Goal: Task Accomplishment & Management: Use online tool/utility

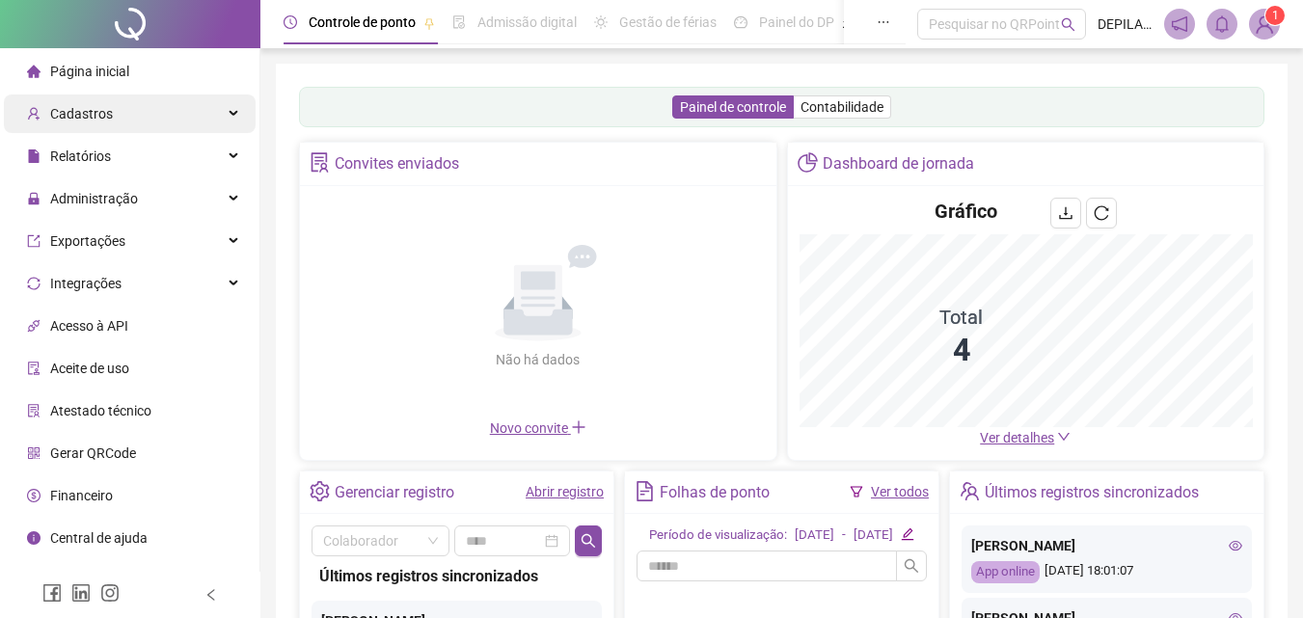
click at [169, 113] on div "Cadastros" at bounding box center [130, 114] width 252 height 39
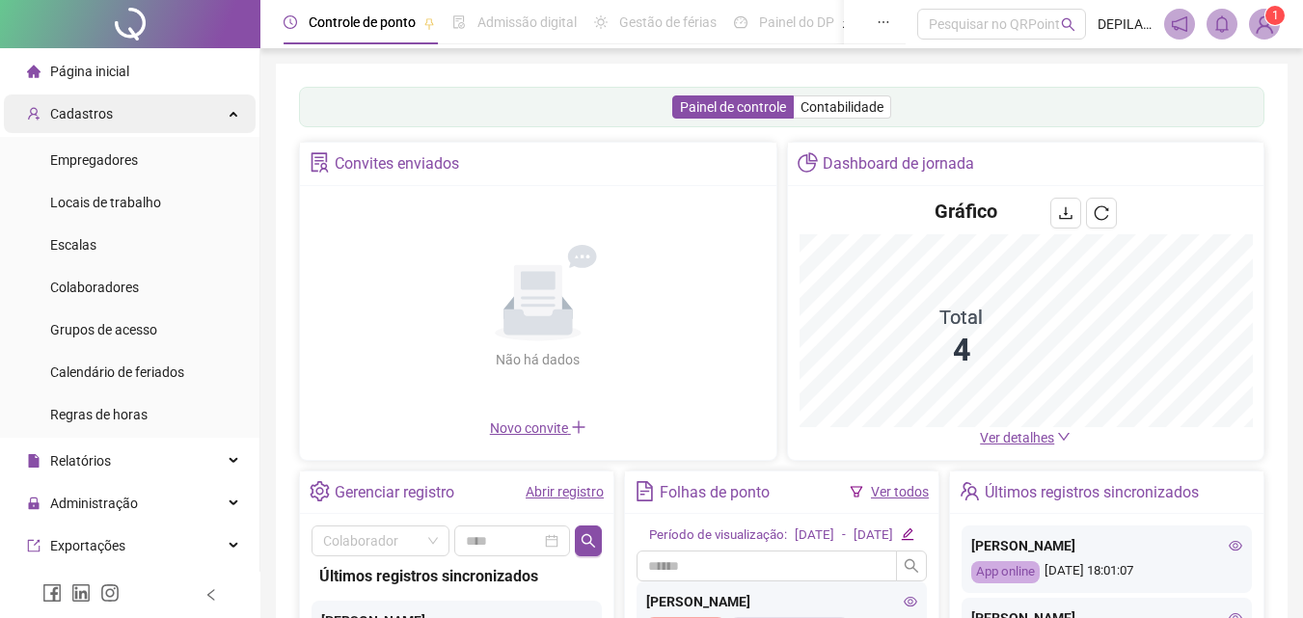
click at [136, 97] on div "Cadastros" at bounding box center [130, 114] width 252 height 39
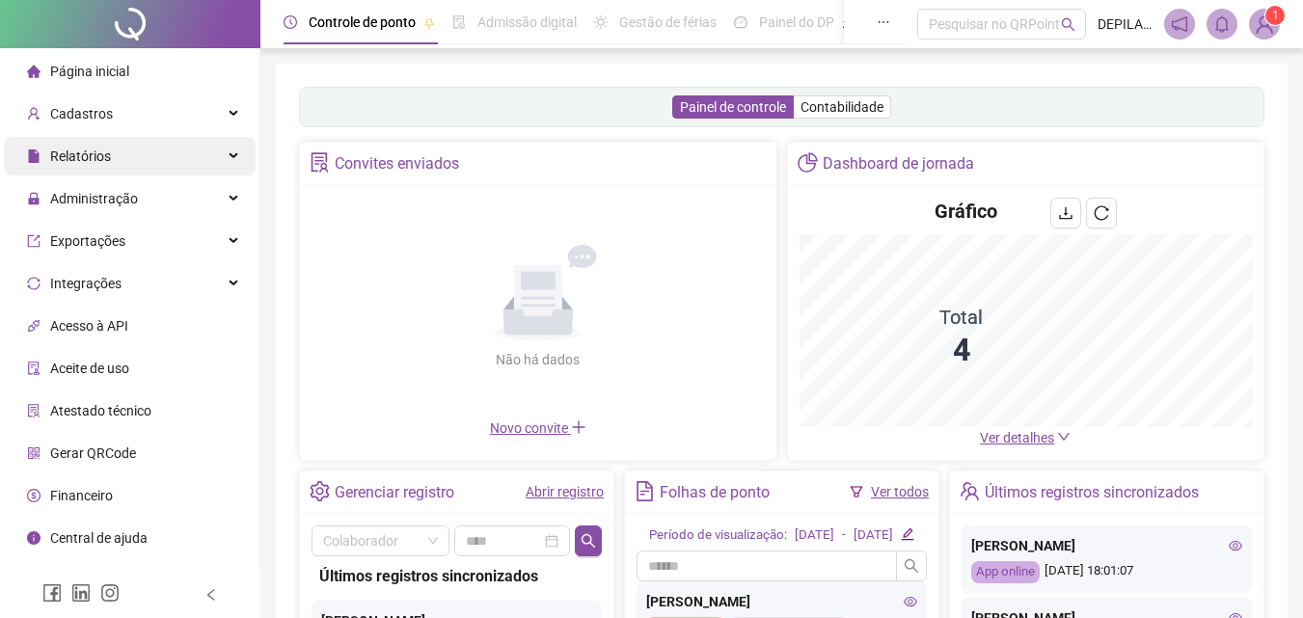
click at [134, 144] on div "Relatórios" at bounding box center [130, 156] width 252 height 39
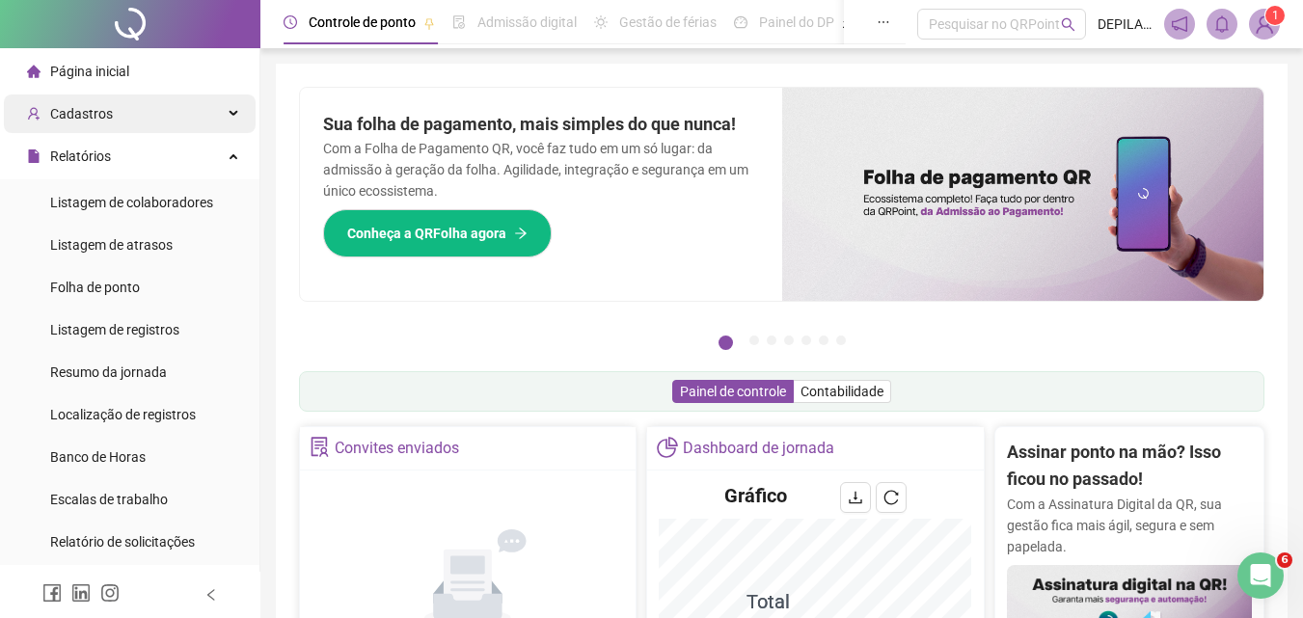
drag, startPoint x: 96, startPoint y: 115, endPoint x: 101, endPoint y: 103, distance: 12.5
click at [96, 112] on span "Cadastros" at bounding box center [81, 113] width 63 height 15
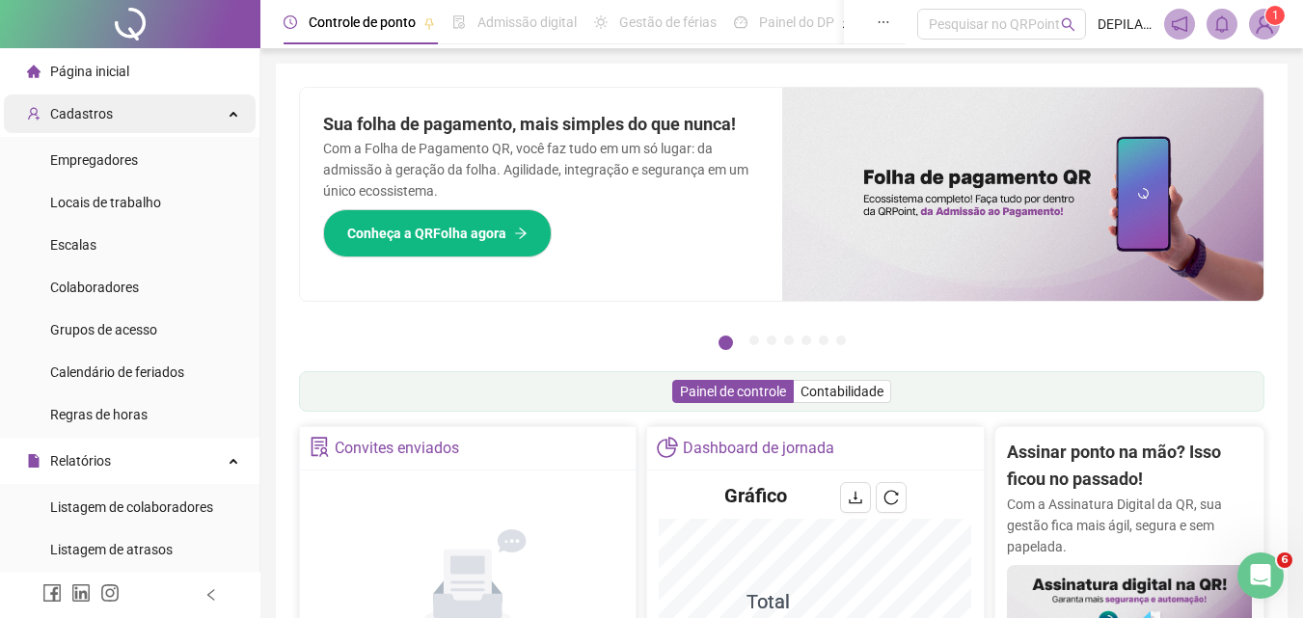
click at [124, 113] on div "Cadastros" at bounding box center [130, 114] width 252 height 39
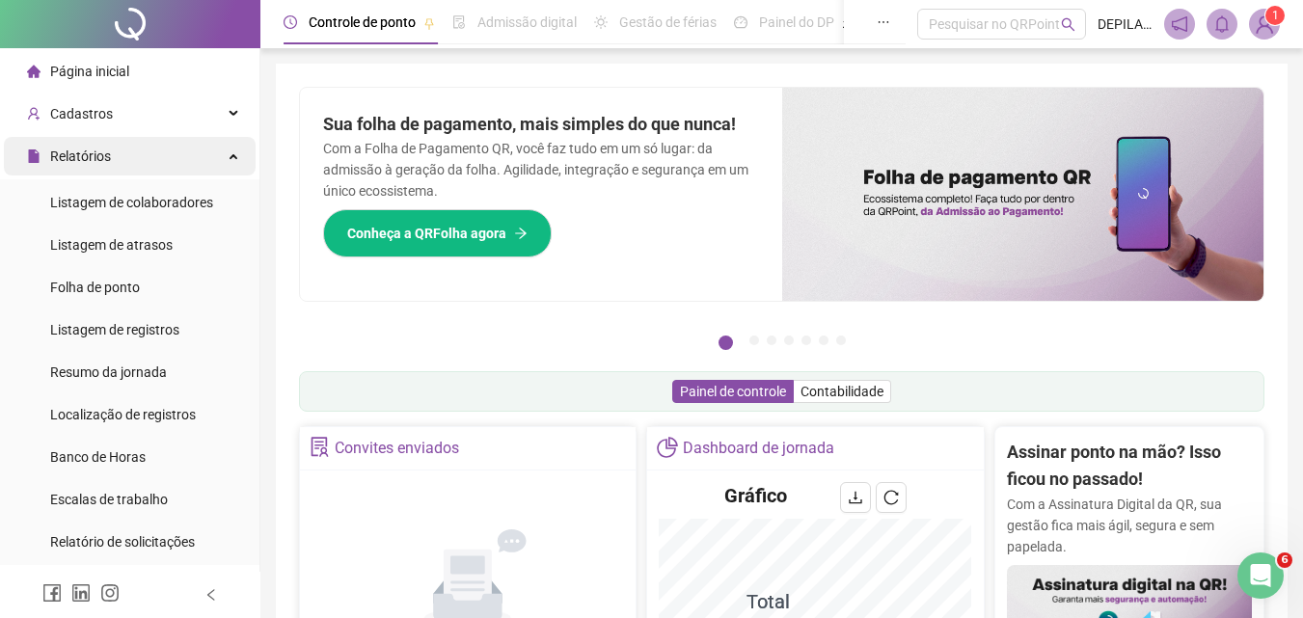
click at [103, 149] on span "Relatórios" at bounding box center [80, 156] width 61 height 15
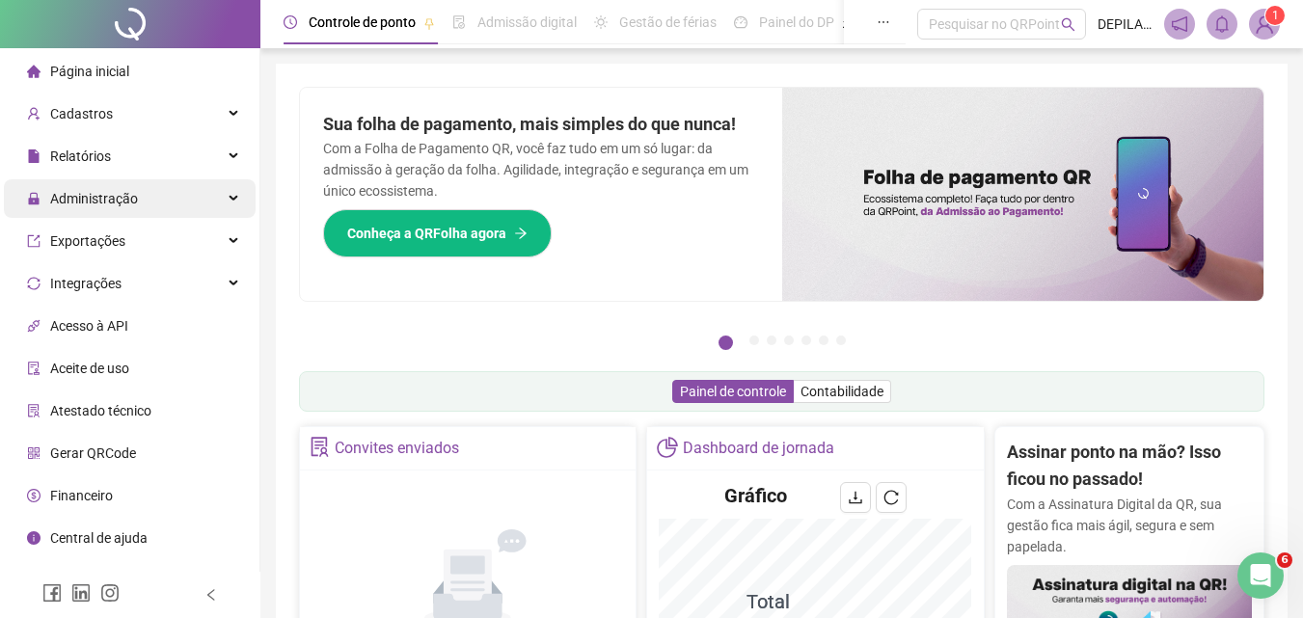
click at [130, 202] on span "Administração" at bounding box center [94, 198] width 88 height 15
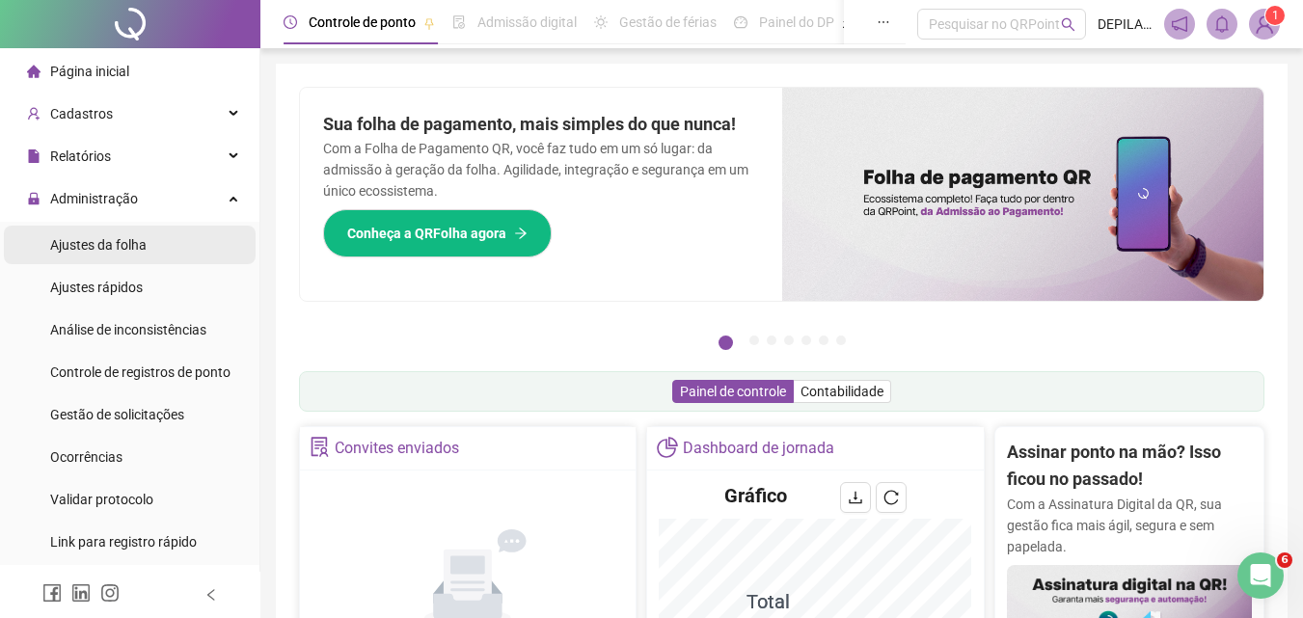
click at [134, 241] on span "Ajustes da folha" at bounding box center [98, 244] width 96 height 15
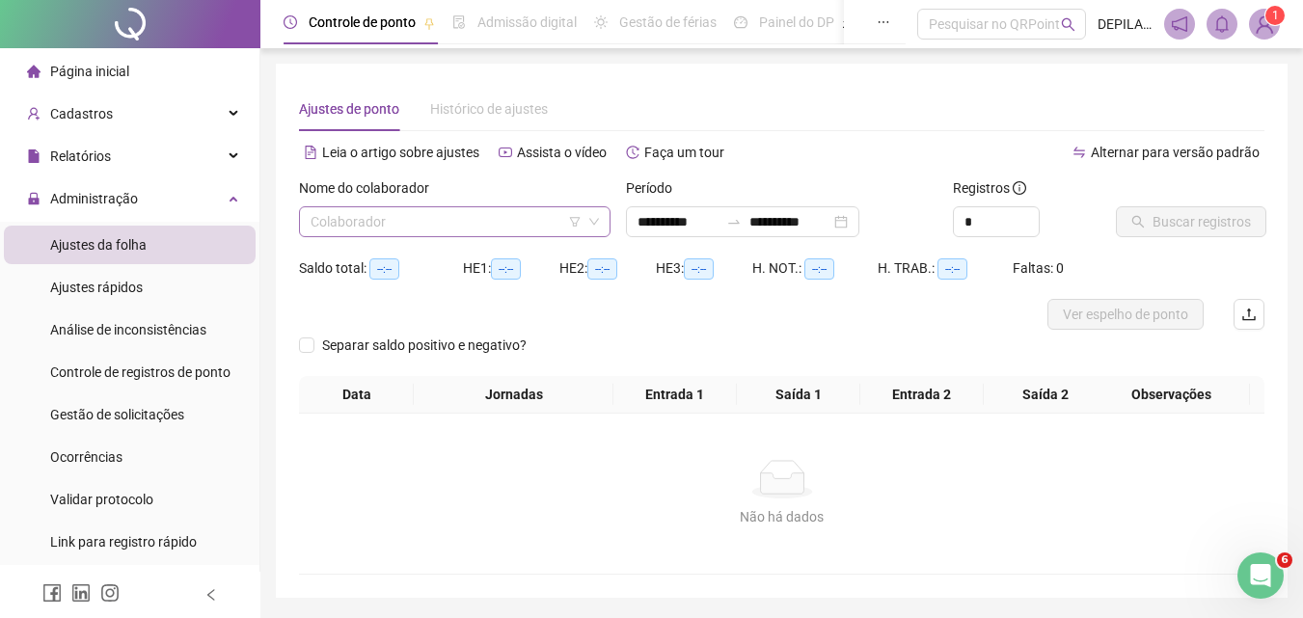
click at [481, 222] on input "search" at bounding box center [446, 221] width 271 height 29
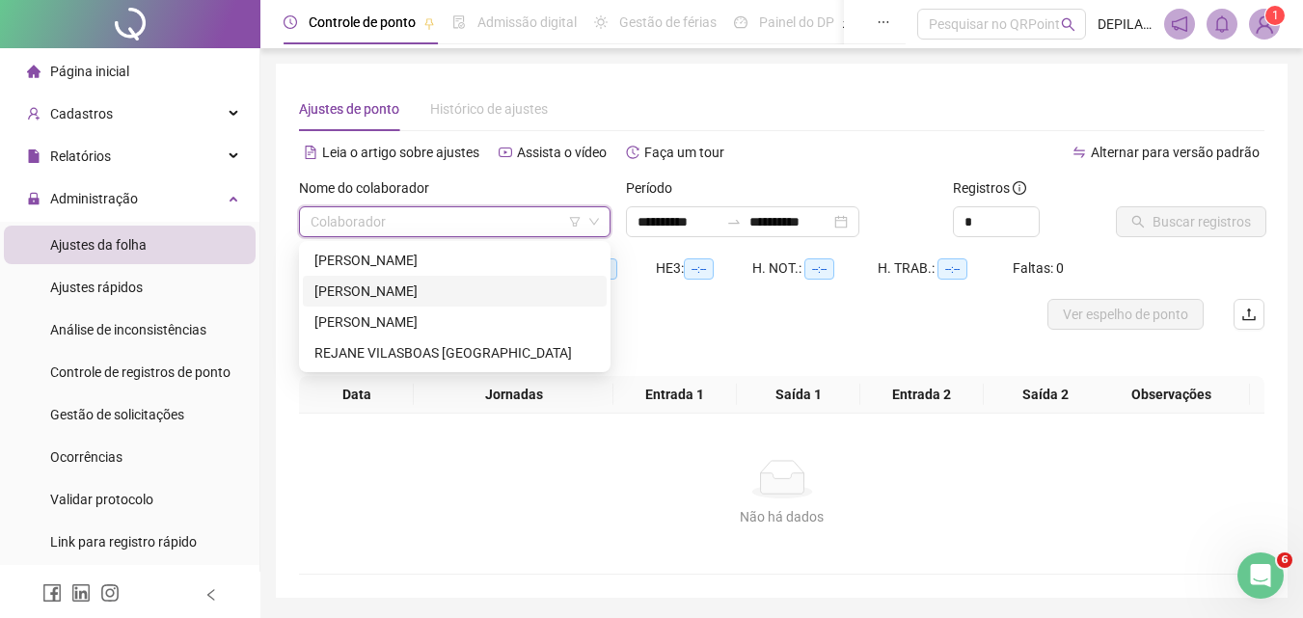
click at [433, 288] on div "[PERSON_NAME]" at bounding box center [454, 291] width 281 height 21
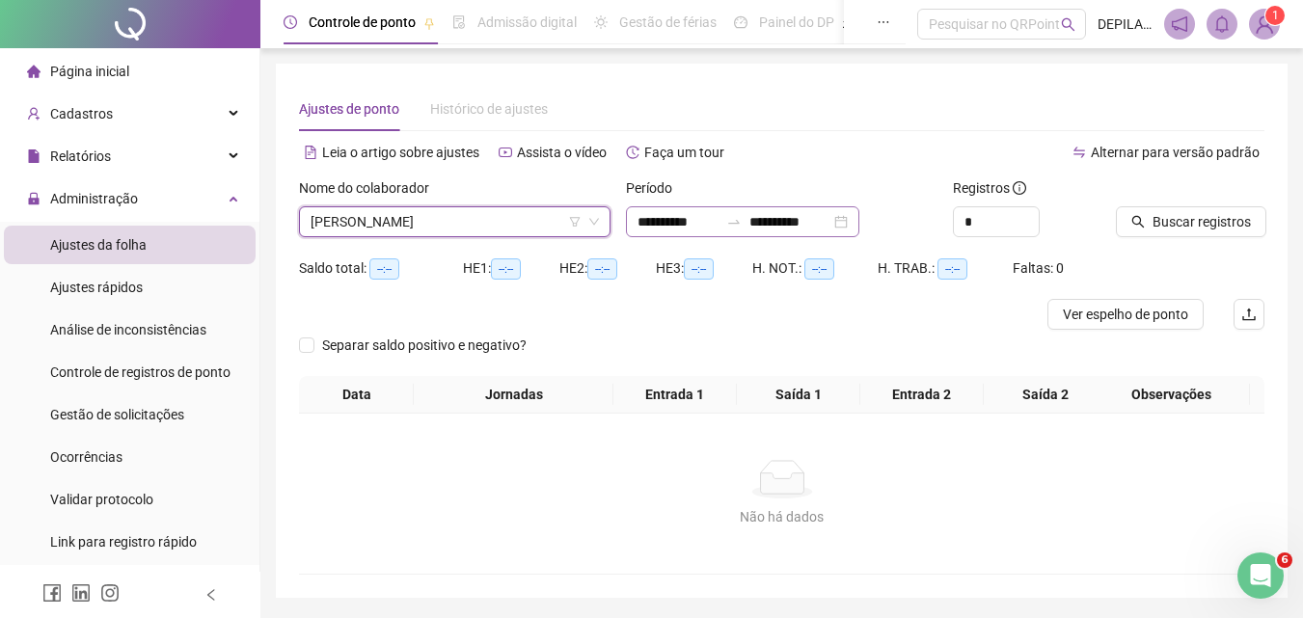
click at [860, 224] on div "**********" at bounding box center [742, 221] width 233 height 31
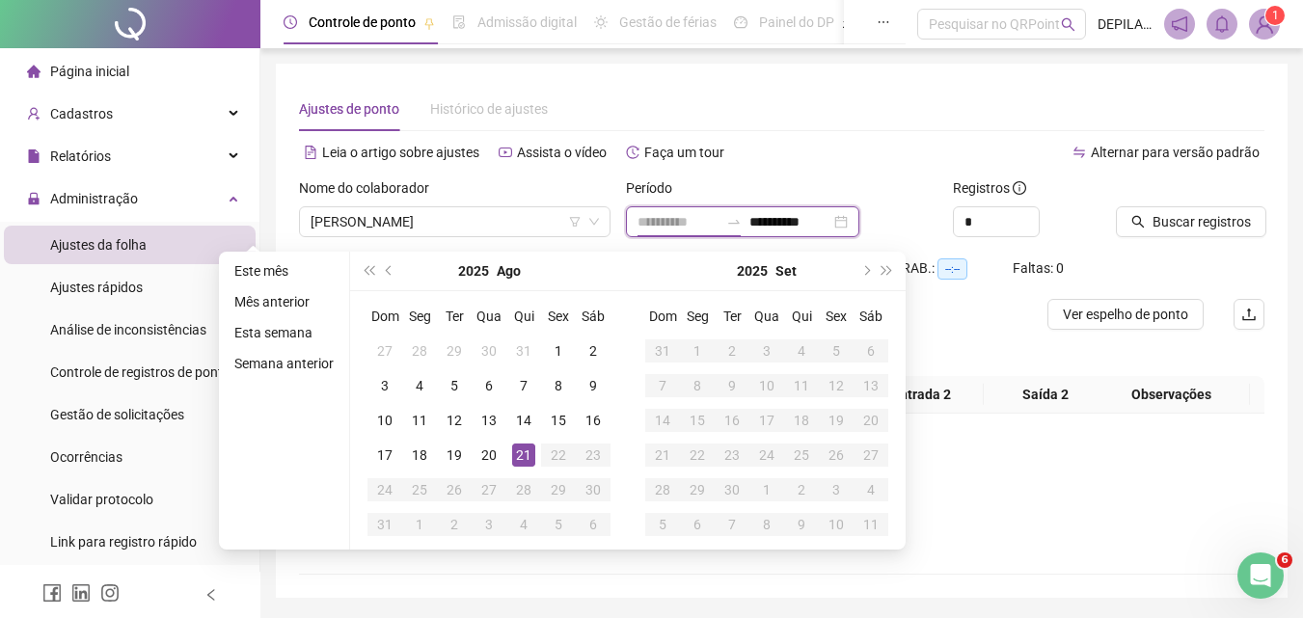
type input "**********"
click at [526, 455] on div "21" at bounding box center [523, 455] width 23 height 23
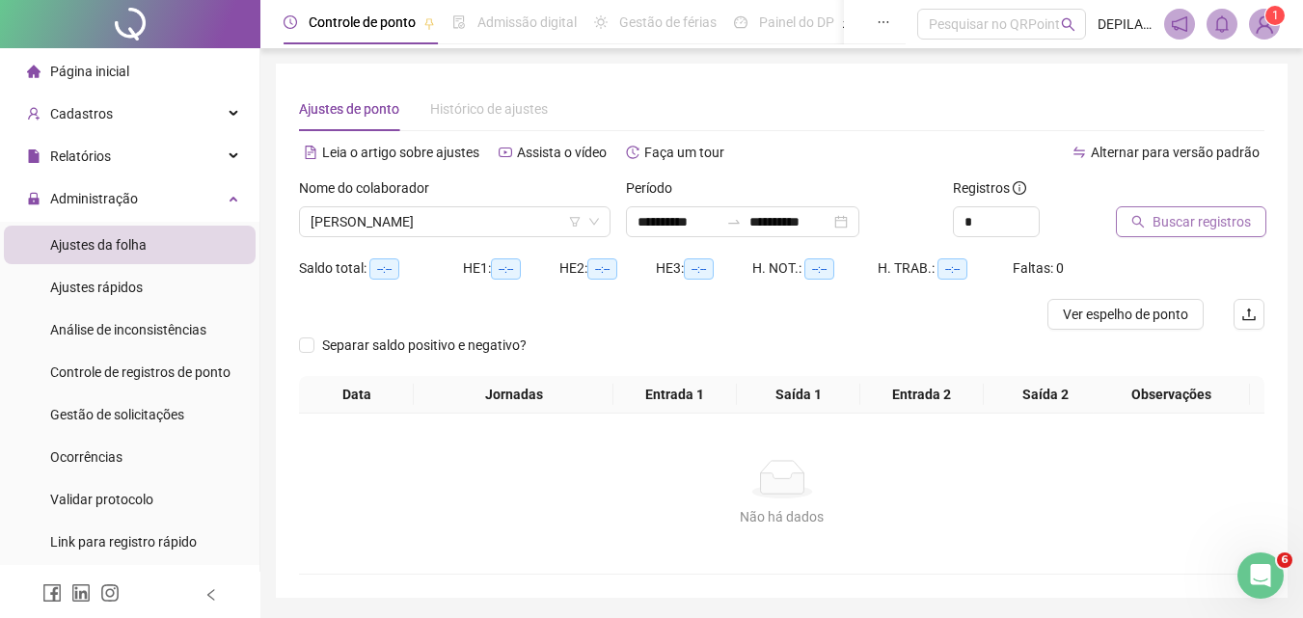
click at [1158, 226] on span "Buscar registros" at bounding box center [1202, 221] width 98 height 21
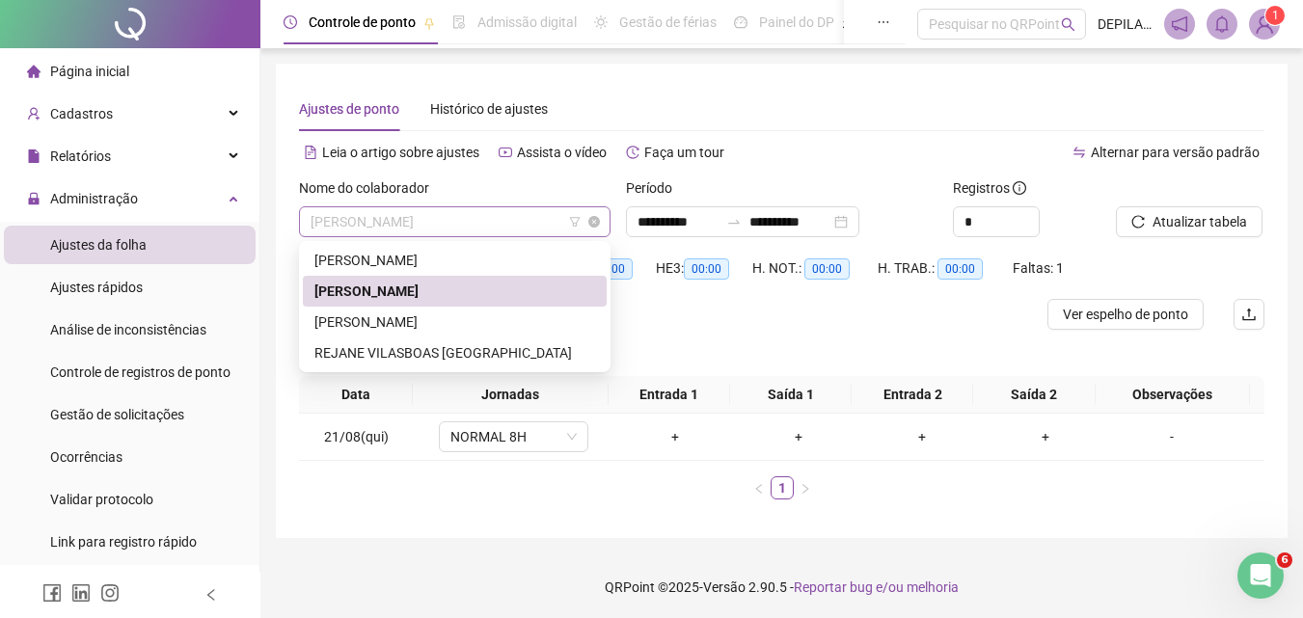
click at [513, 219] on span "[PERSON_NAME]" at bounding box center [455, 221] width 288 height 29
click at [1164, 216] on span "Atualizar tabela" at bounding box center [1200, 221] width 95 height 21
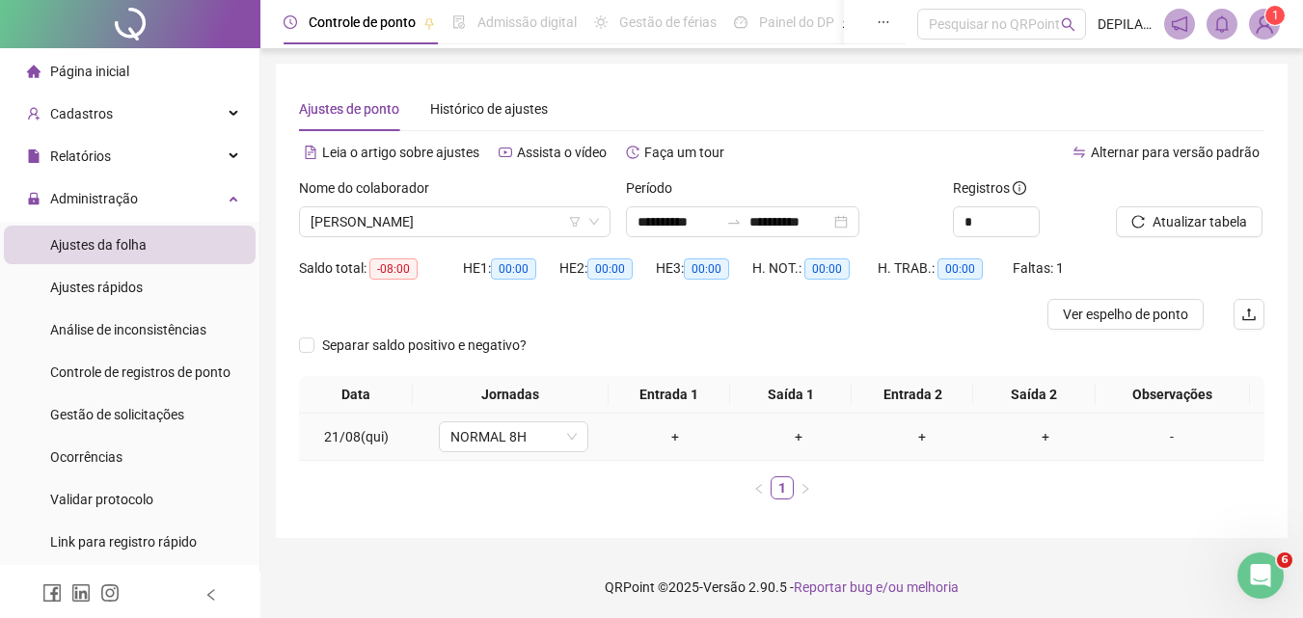
click at [671, 441] on div "+" at bounding box center [675, 436] width 108 height 21
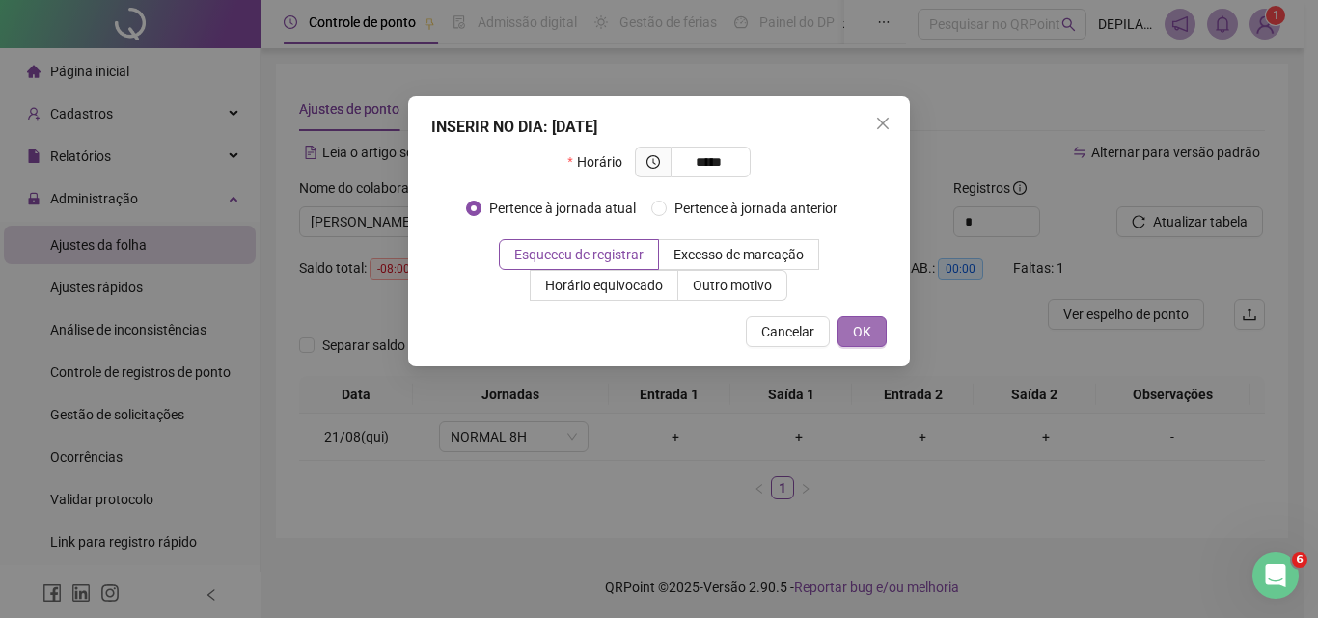
type input "*****"
click at [850, 327] on button "OK" at bounding box center [861, 331] width 49 height 31
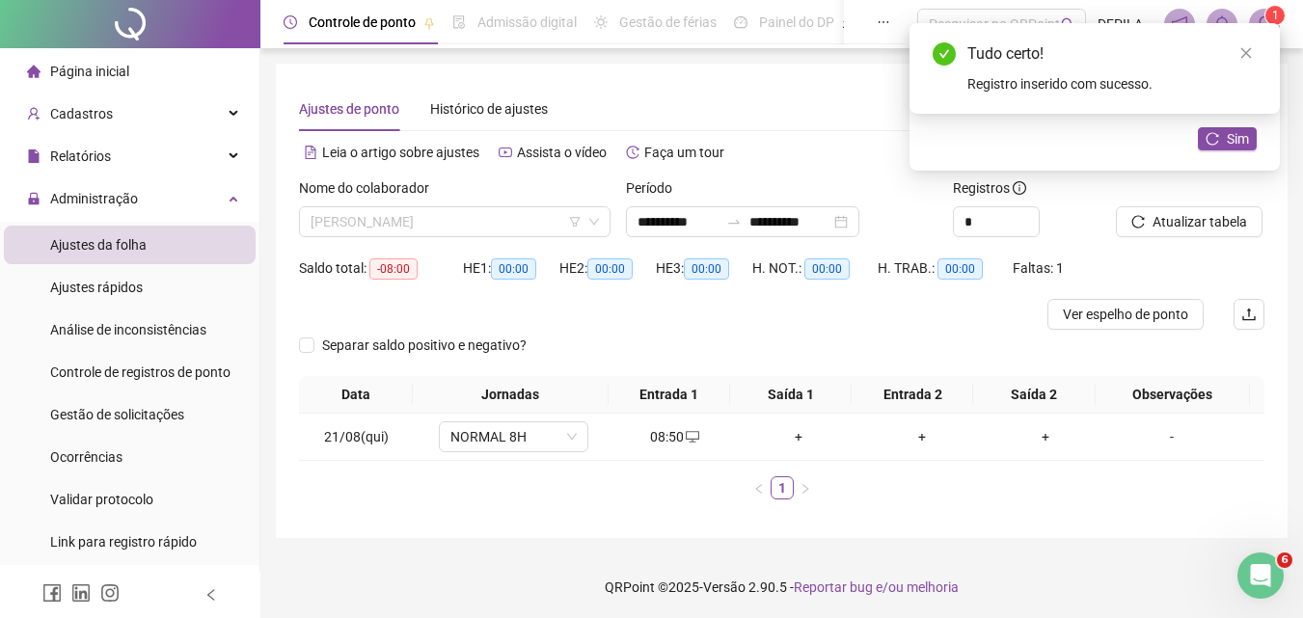
drag, startPoint x: 531, startPoint y: 226, endPoint x: 475, endPoint y: 280, distance: 77.8
click at [530, 226] on span "[PERSON_NAME]" at bounding box center [455, 221] width 288 height 29
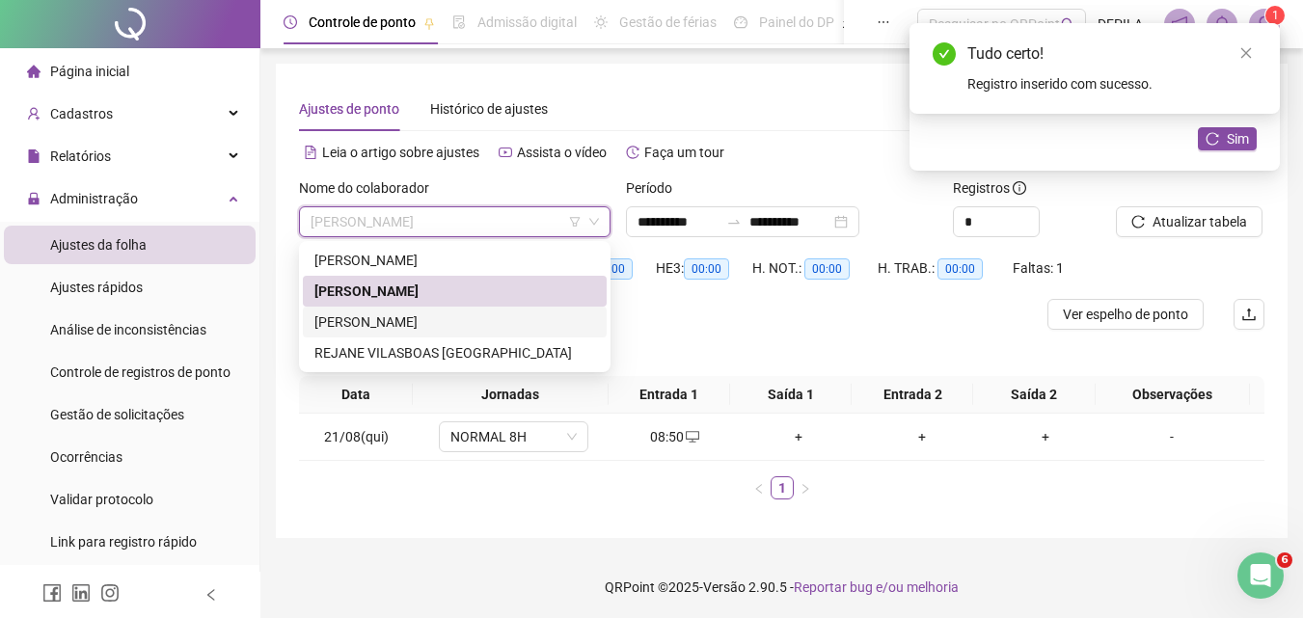
click at [423, 326] on div "[PERSON_NAME]" at bounding box center [454, 322] width 281 height 21
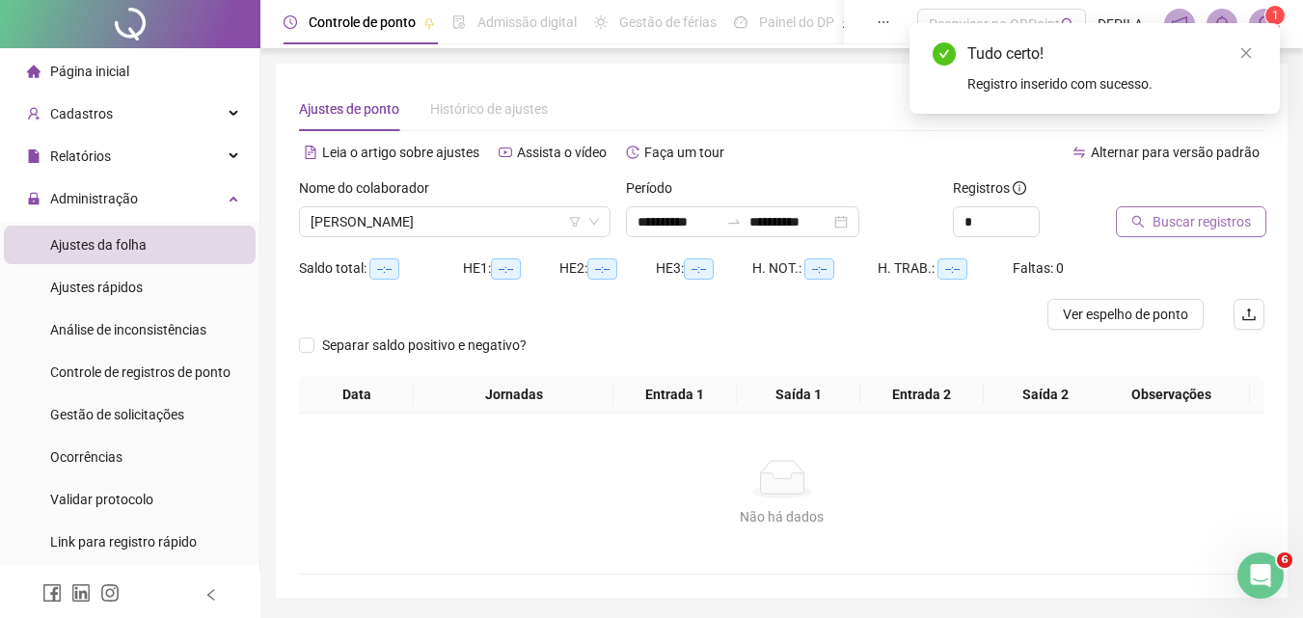
click at [1135, 218] on icon "search" at bounding box center [1139, 222] width 14 height 14
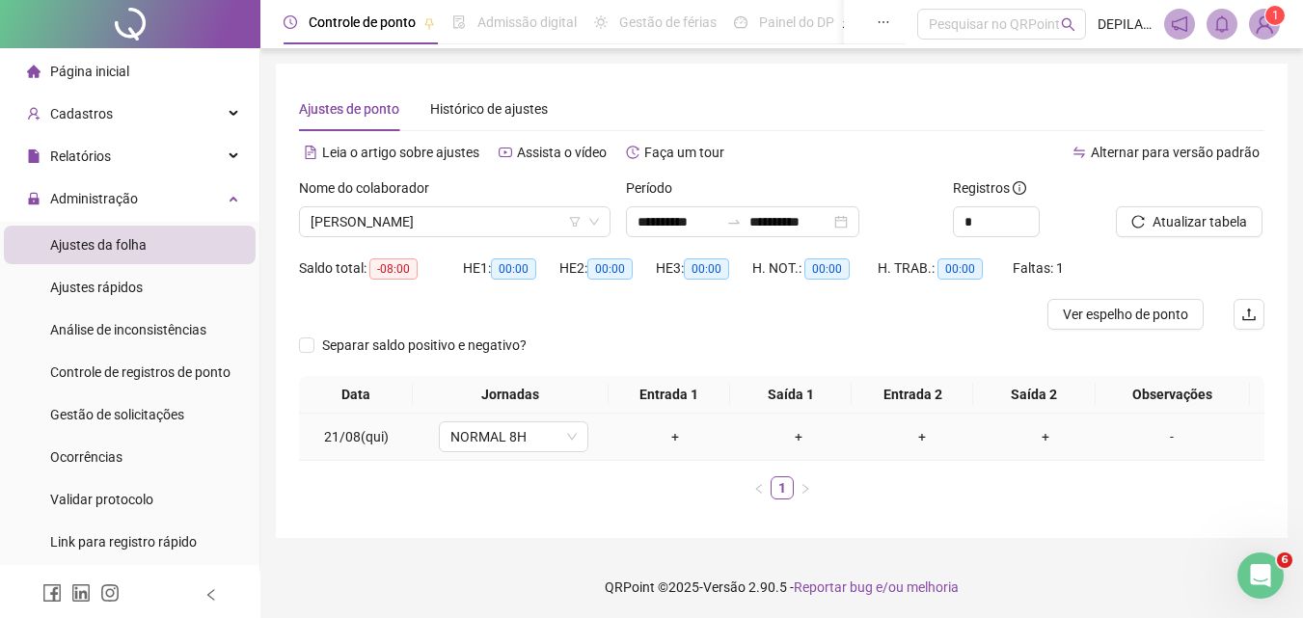
click at [670, 432] on div "+" at bounding box center [675, 436] width 108 height 21
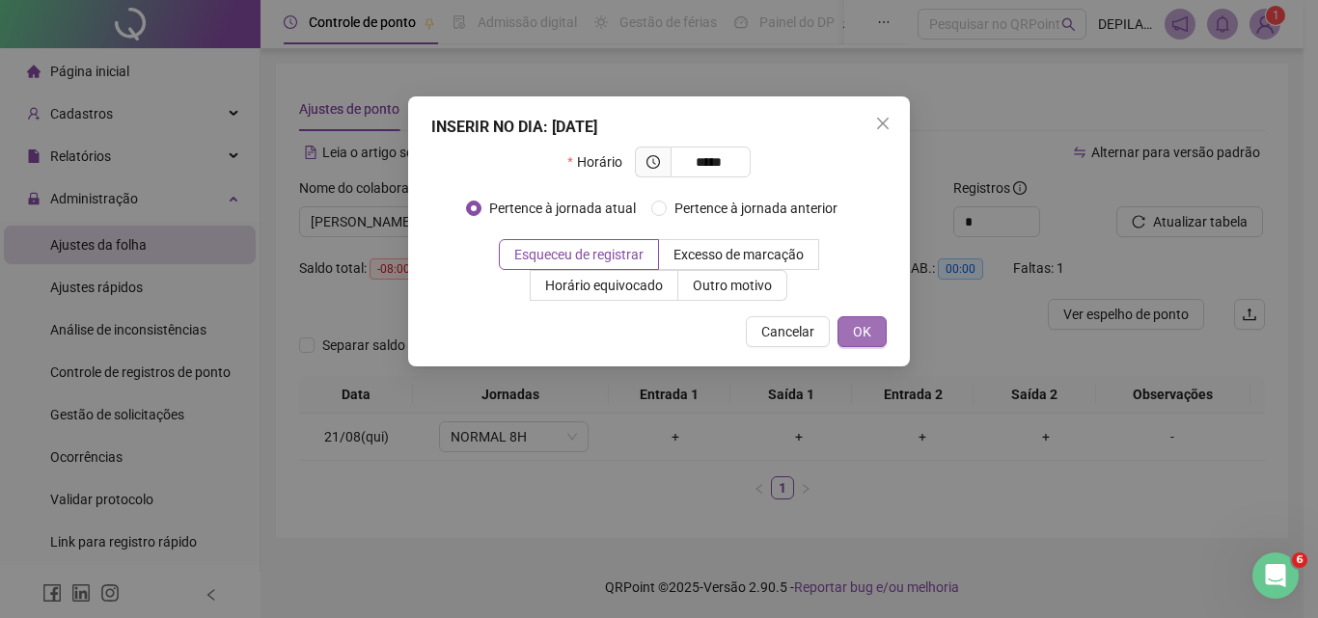
type input "*****"
click at [876, 332] on button "OK" at bounding box center [861, 331] width 49 height 31
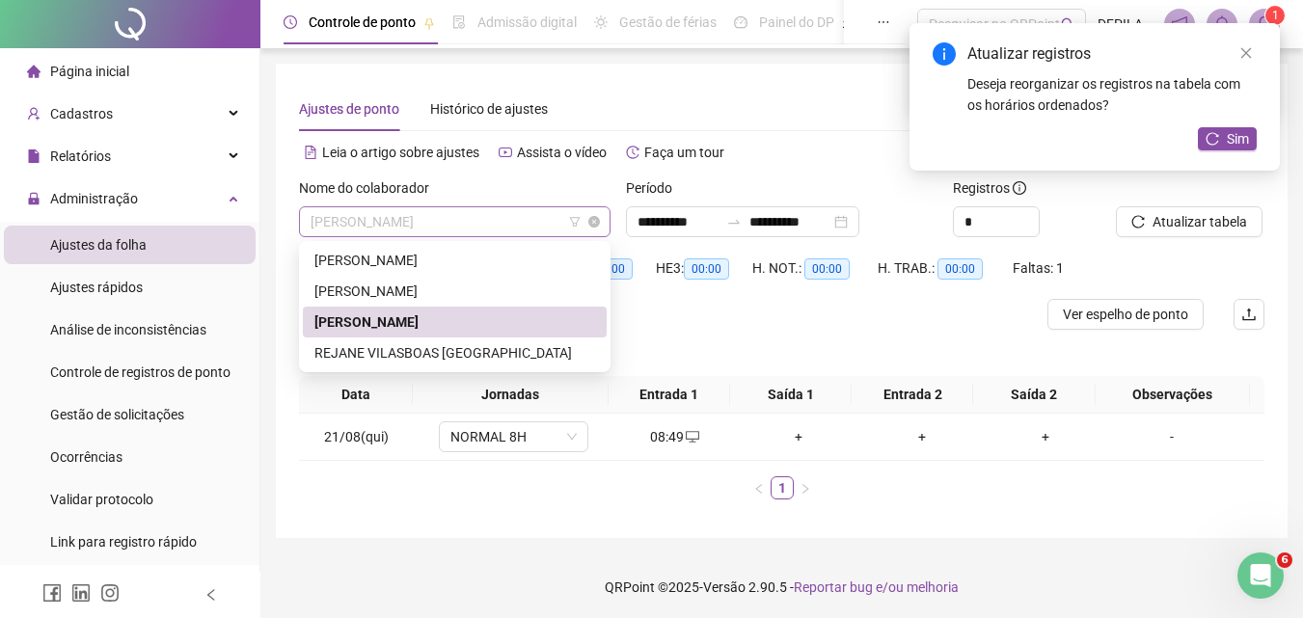
click at [510, 224] on span "[PERSON_NAME]" at bounding box center [455, 221] width 288 height 29
click at [463, 357] on div "REJANE VILASBOAS [GEOGRAPHIC_DATA]" at bounding box center [454, 352] width 281 height 21
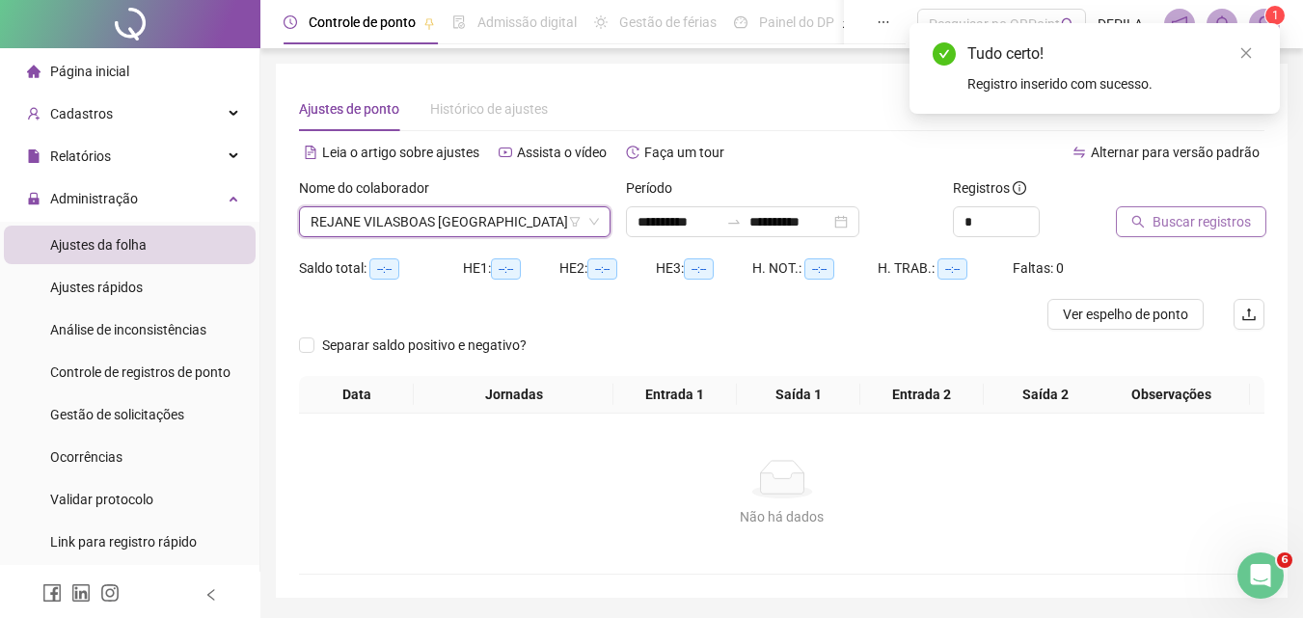
click at [1124, 216] on button "Buscar registros" at bounding box center [1191, 221] width 150 height 31
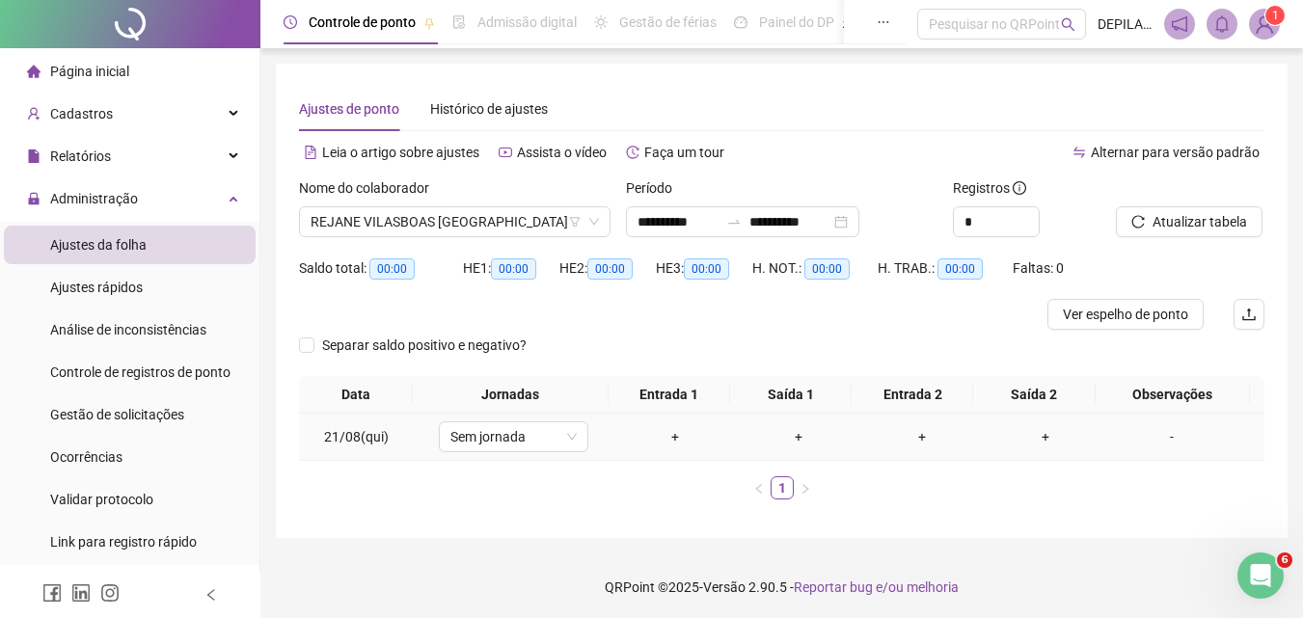
click at [674, 446] on div "+" at bounding box center [675, 436] width 108 height 21
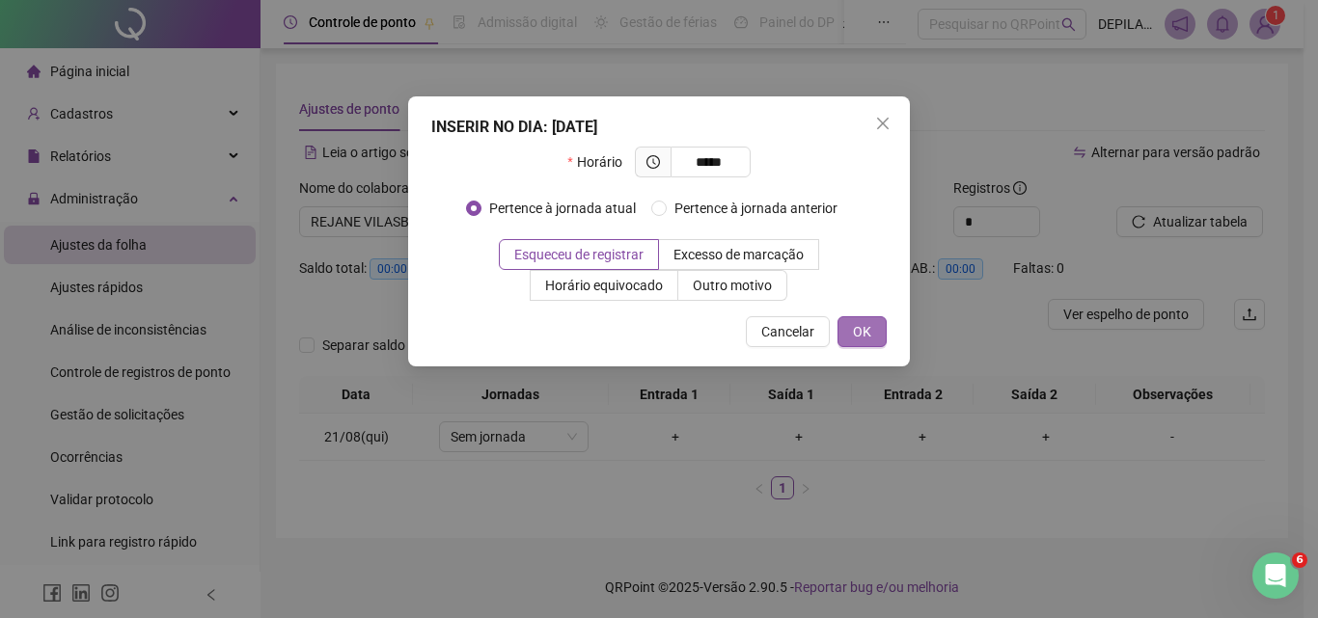
type input "*****"
click at [868, 326] on span "OK" at bounding box center [862, 331] width 18 height 21
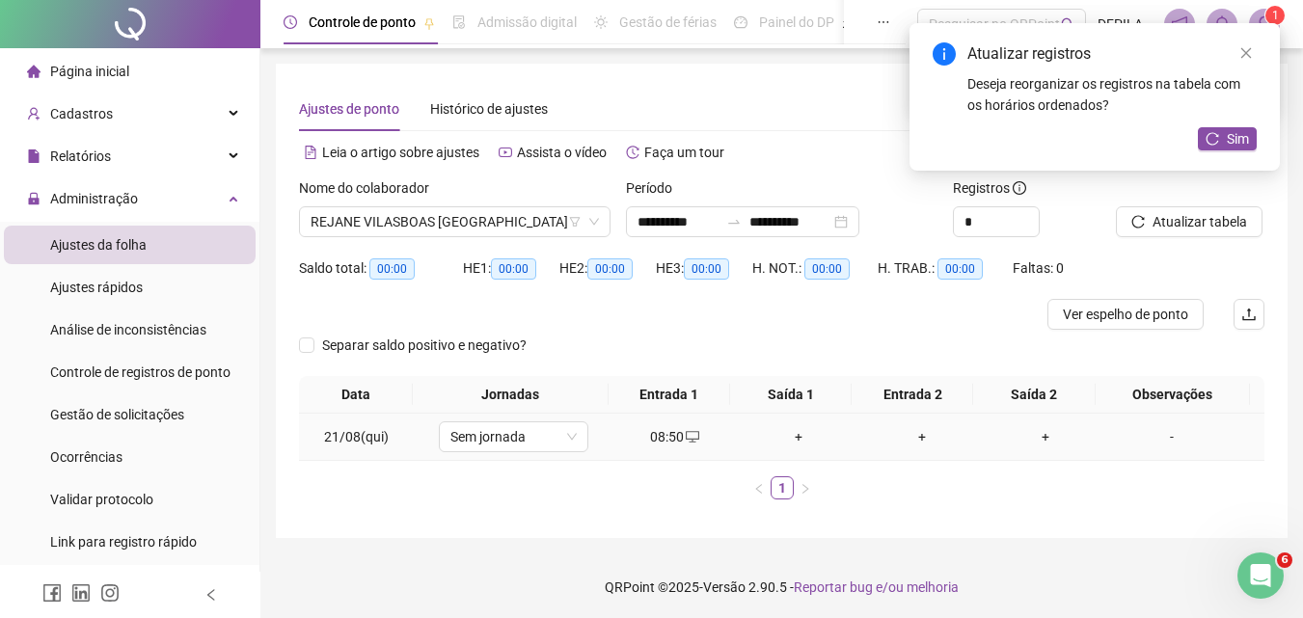
click at [790, 438] on div "+" at bounding box center [799, 436] width 108 height 21
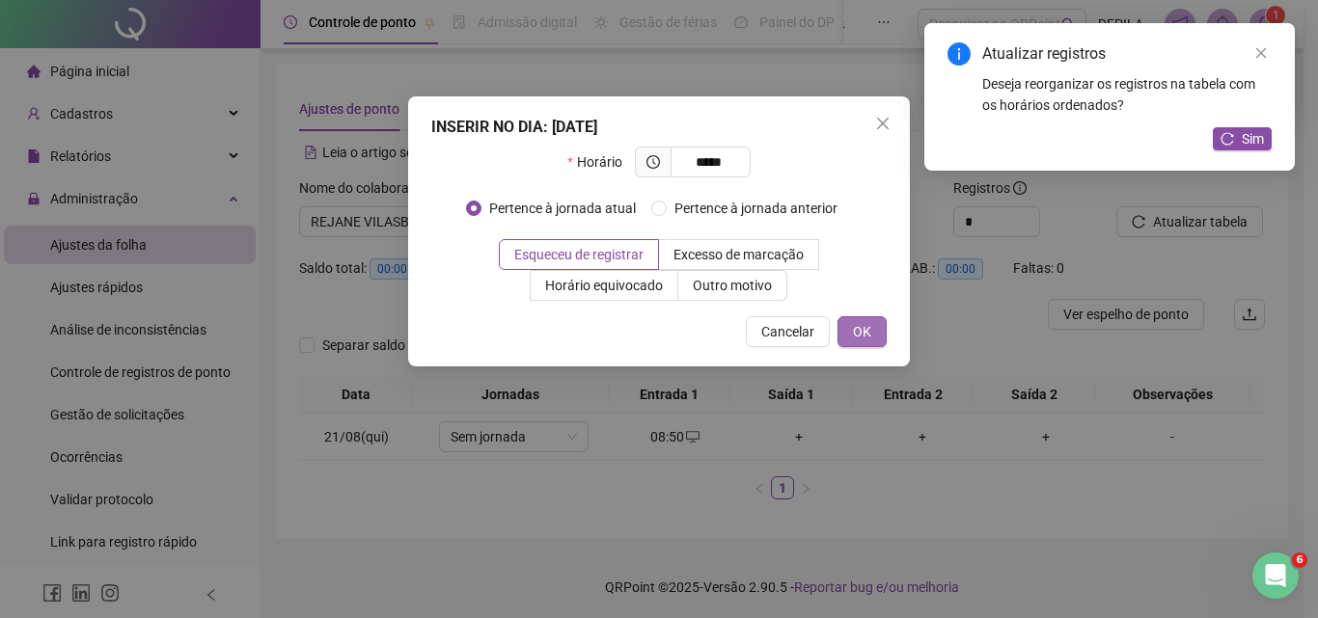
type input "*****"
click at [867, 317] on button "OK" at bounding box center [861, 331] width 49 height 31
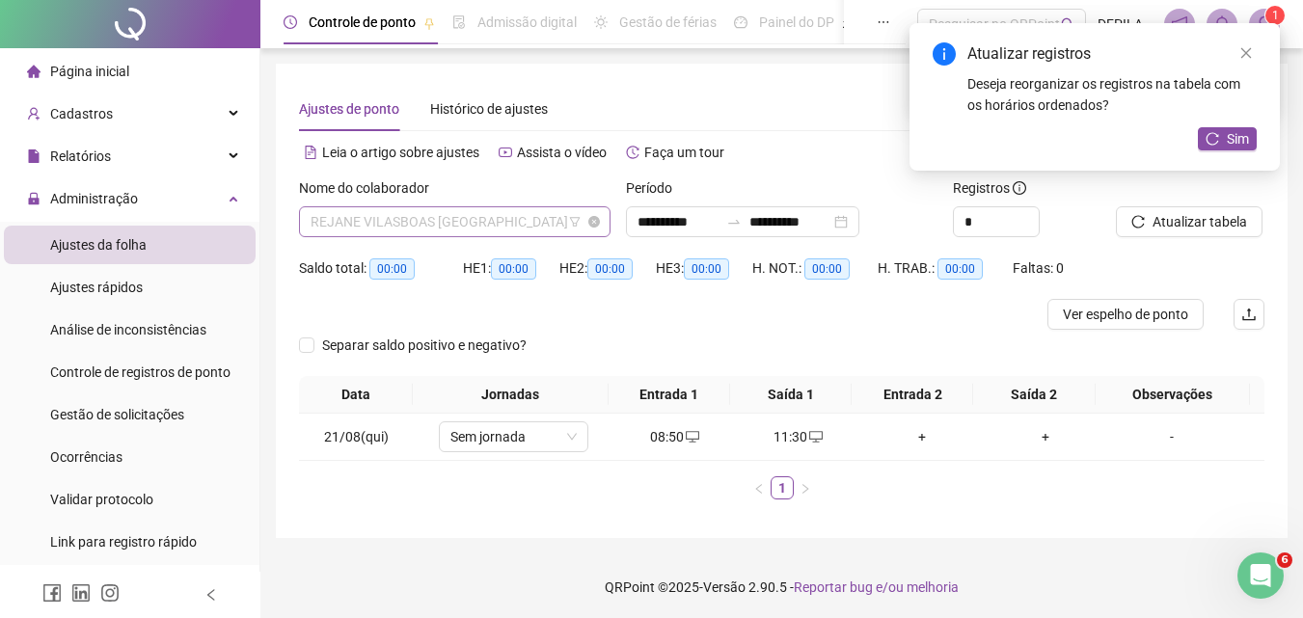
click at [552, 225] on span "REJANE VILASBOAS [GEOGRAPHIC_DATA]" at bounding box center [455, 221] width 288 height 29
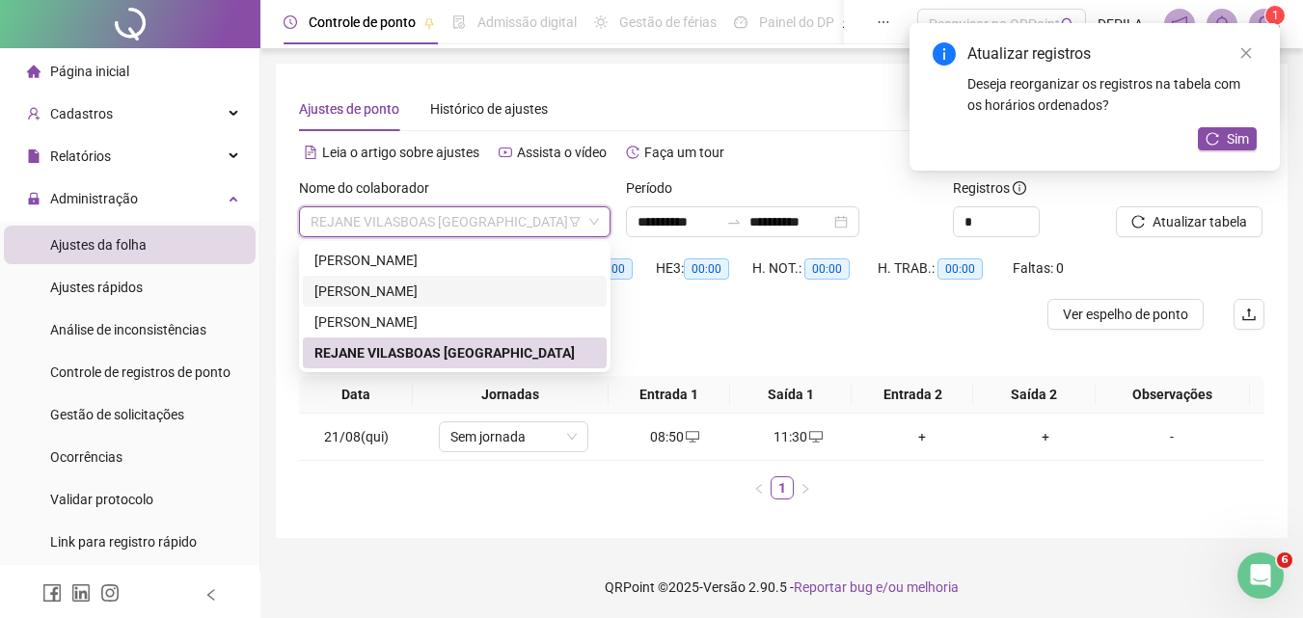
click at [460, 287] on div "[PERSON_NAME]" at bounding box center [454, 291] width 281 height 21
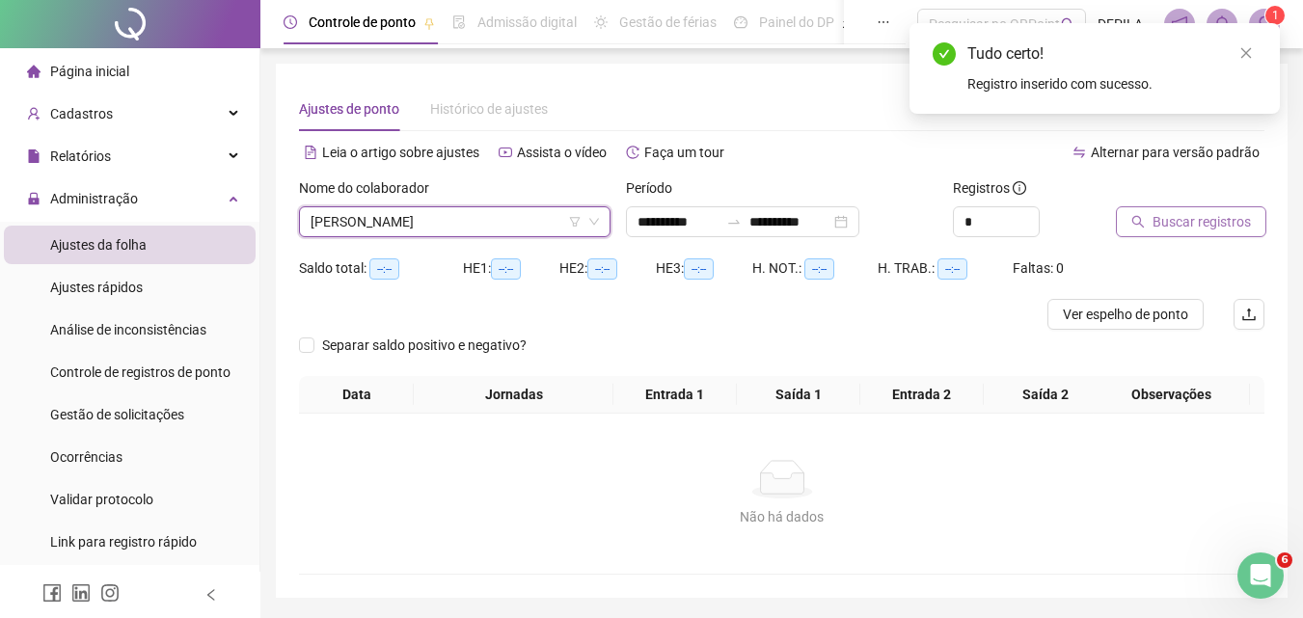
click at [1154, 221] on span "Buscar registros" at bounding box center [1202, 221] width 98 height 21
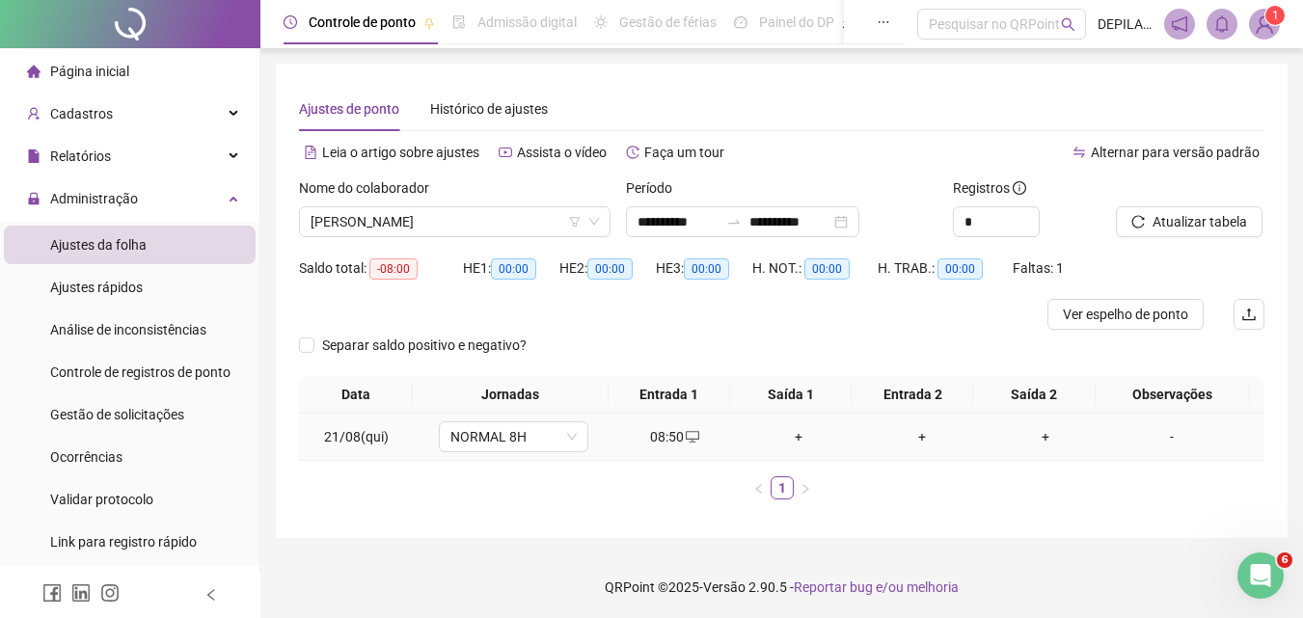
click at [794, 433] on div "+" at bounding box center [799, 436] width 108 height 21
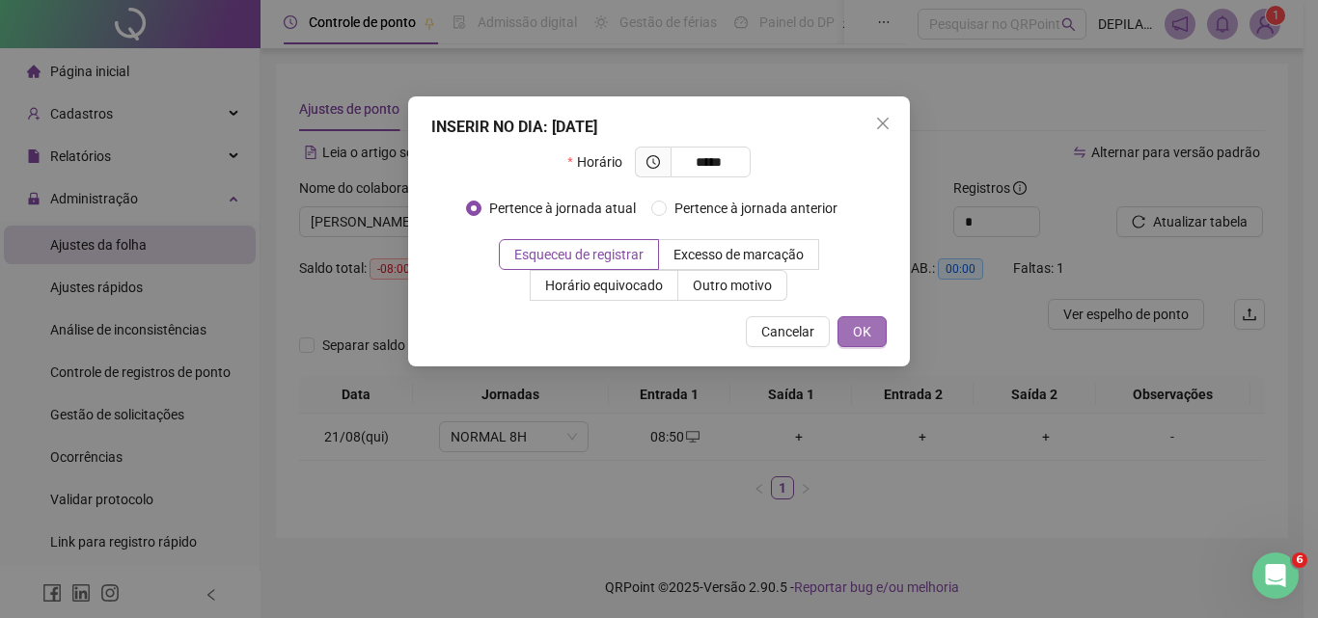
type input "*****"
click at [858, 326] on span "OK" at bounding box center [862, 331] width 18 height 21
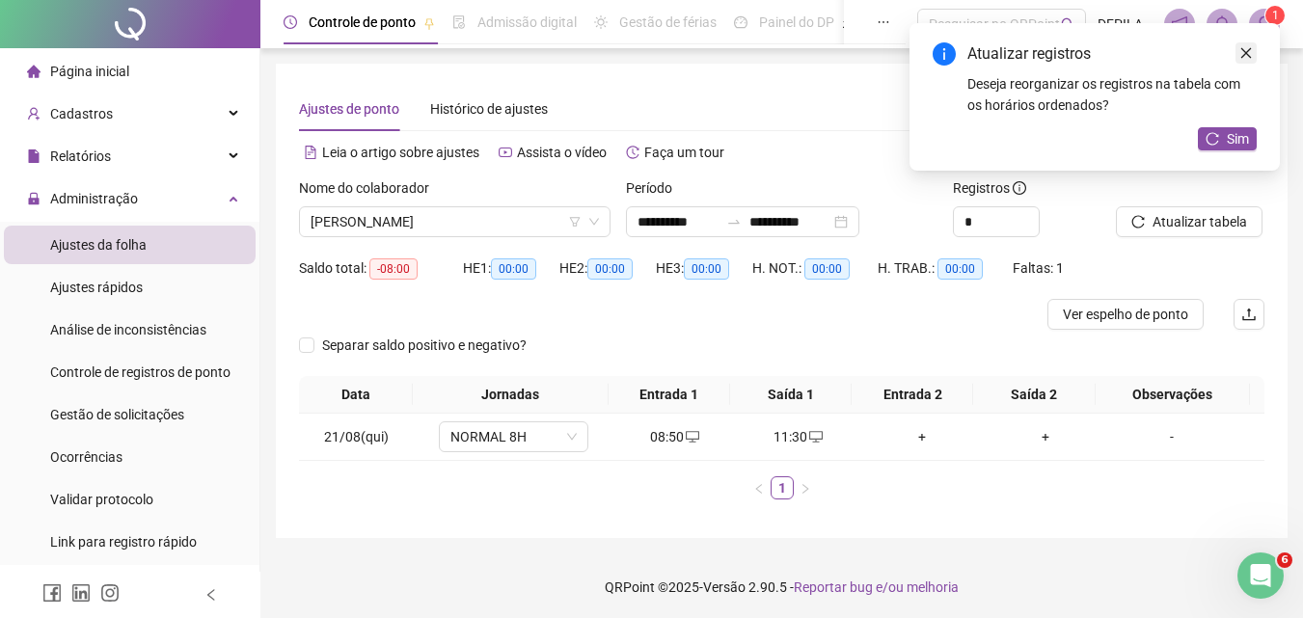
click at [1244, 60] on link "Close" at bounding box center [1246, 52] width 21 height 21
